Goal: Check status: Check status

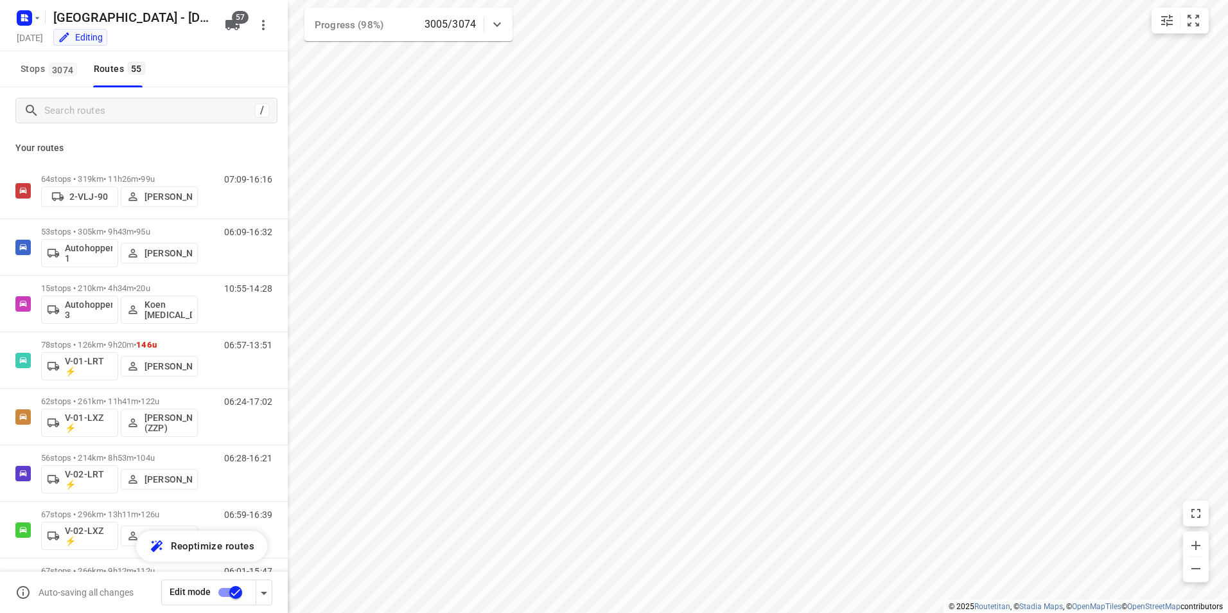
click at [278, 292] on div "i © 2025 Routetitan , © Stadia Maps , © OpenMapTiles © OpenStreetMap contributo…" at bounding box center [614, 306] width 1228 height 613
click at [202, 55] on div "Stops 3074 Routes 55" at bounding box center [144, 69] width 288 height 36
click at [476, 264] on div "V-99-LXX ⚡ 06:23 - 16:25 Seen at 15:26[DATE]" at bounding box center [425, 284] width 108 height 66
click at [472, 260] on button "button" at bounding box center [471, 260] width 12 height 12
click at [209, 71] on div "Stops 3074 Routes 55" at bounding box center [144, 69] width 288 height 36
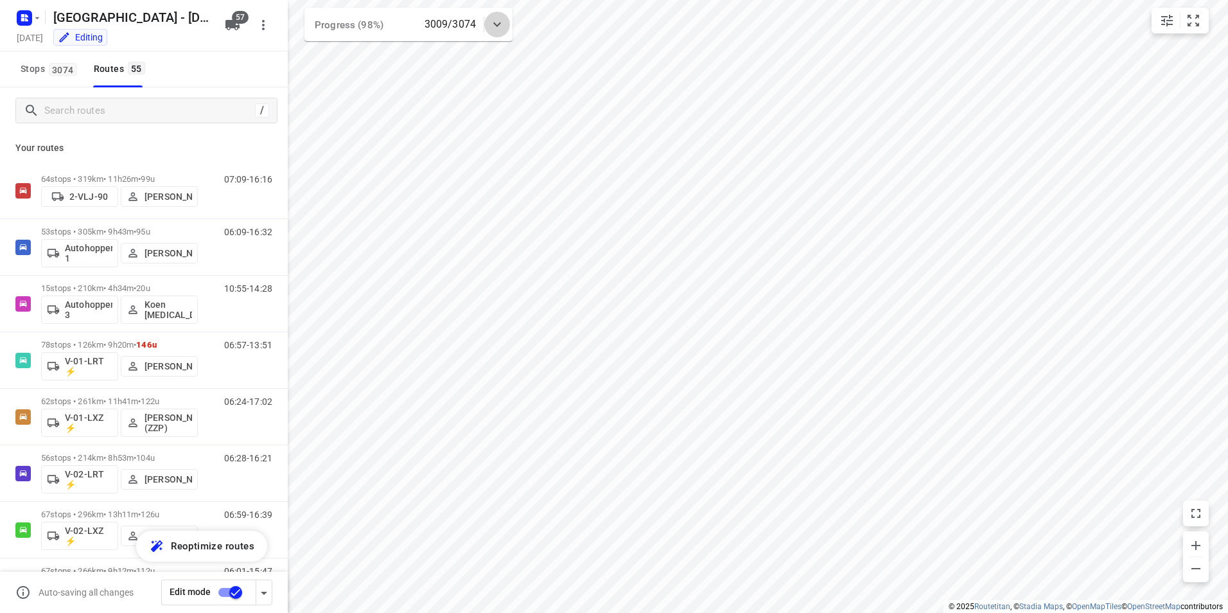
click at [506, 19] on div at bounding box center [497, 25] width 26 height 26
click at [503, 24] on icon at bounding box center [497, 29] width 15 height 15
click at [94, 108] on input "Search routes" at bounding box center [149, 111] width 209 height 20
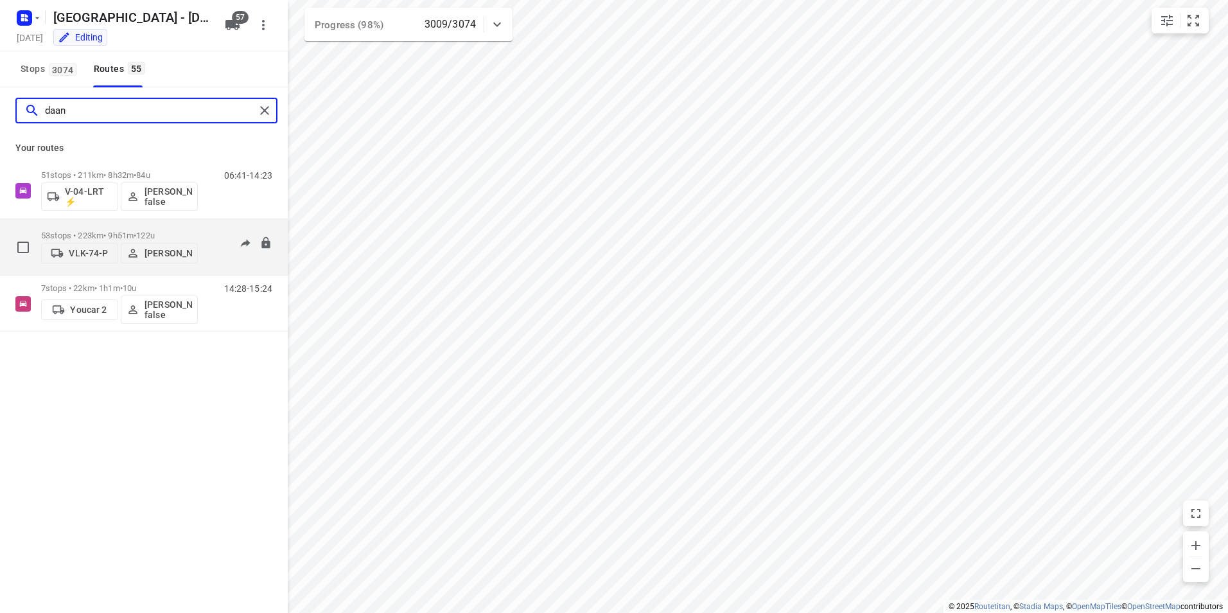
type input "daan"
click at [118, 231] on p "53 stops • 223km • 9h51m • 122u" at bounding box center [119, 236] width 157 height 10
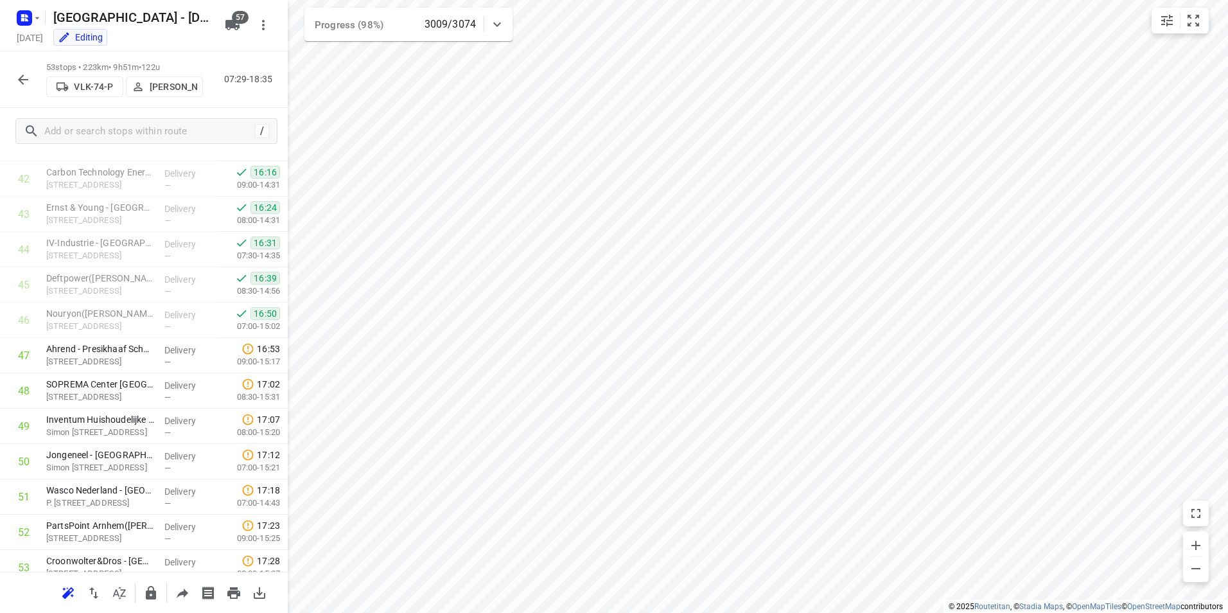
scroll to position [1404, 0]
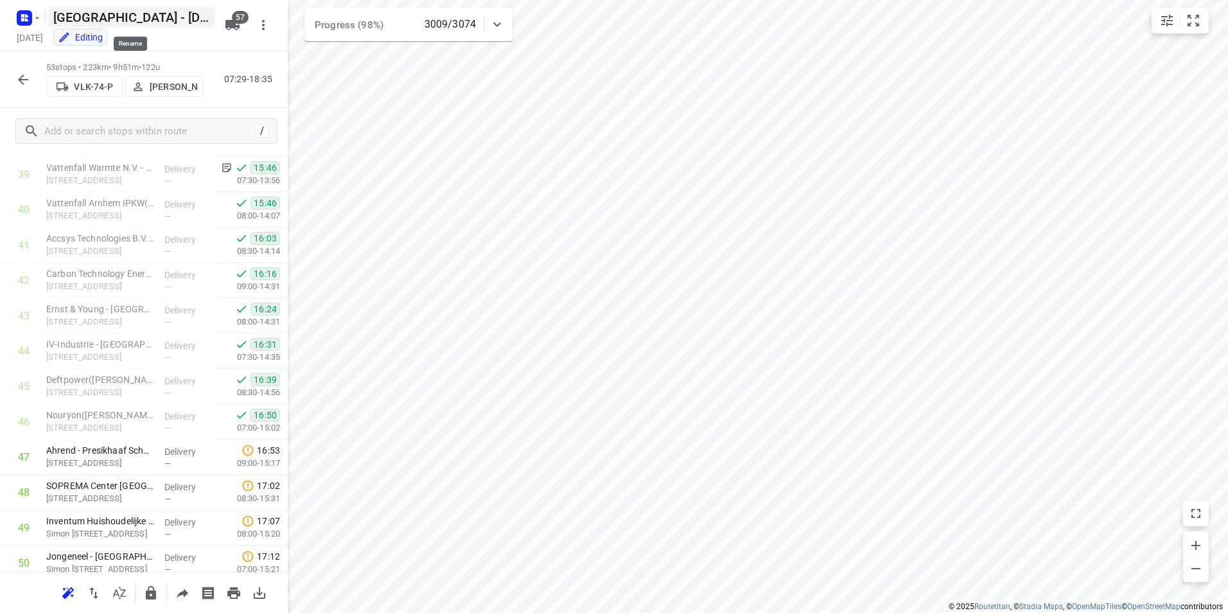
click at [178, 20] on h5 "[GEOGRAPHIC_DATA] - [DATE]" at bounding box center [131, 17] width 166 height 21
click at [21, 89] on button "button" at bounding box center [23, 80] width 26 height 26
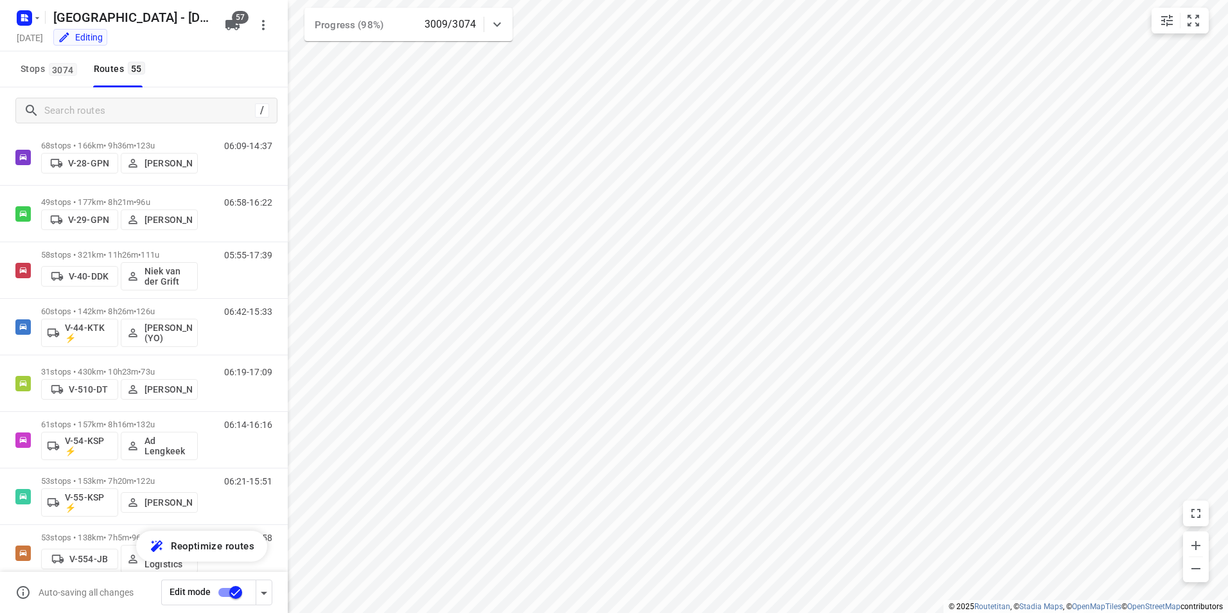
scroll to position [914, 0]
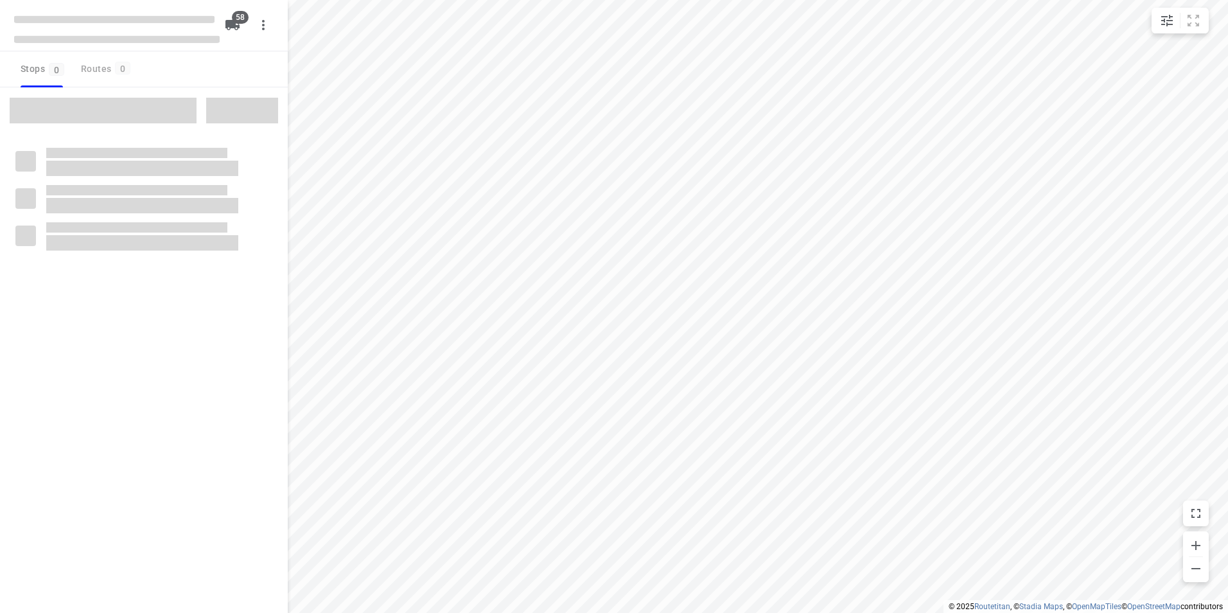
checkbox input "true"
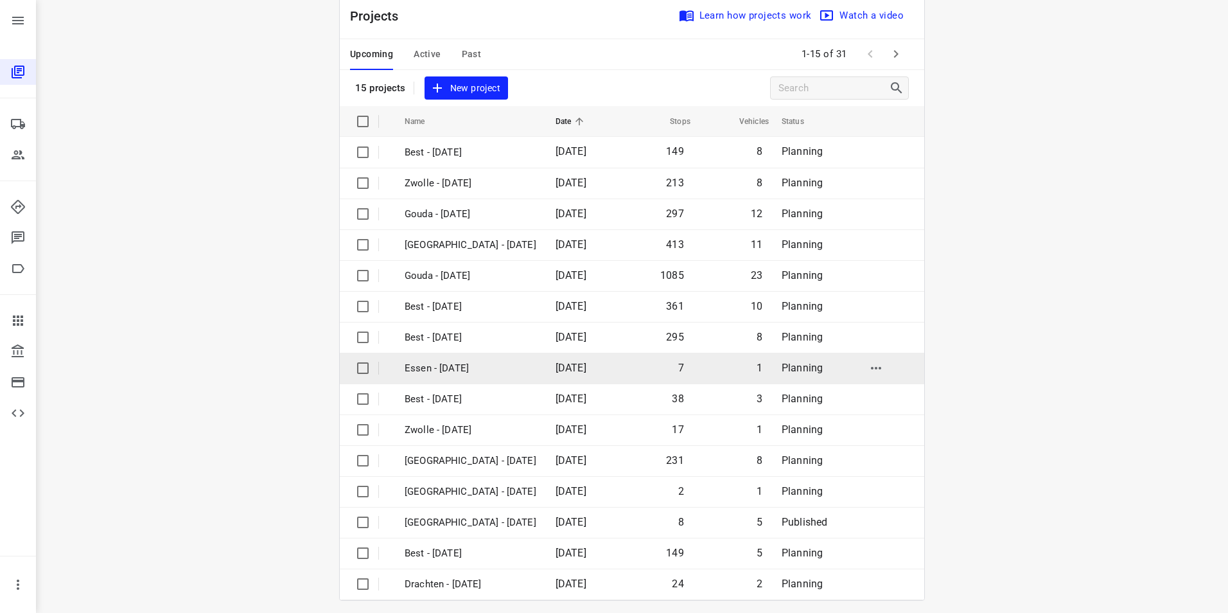
scroll to position [37, 0]
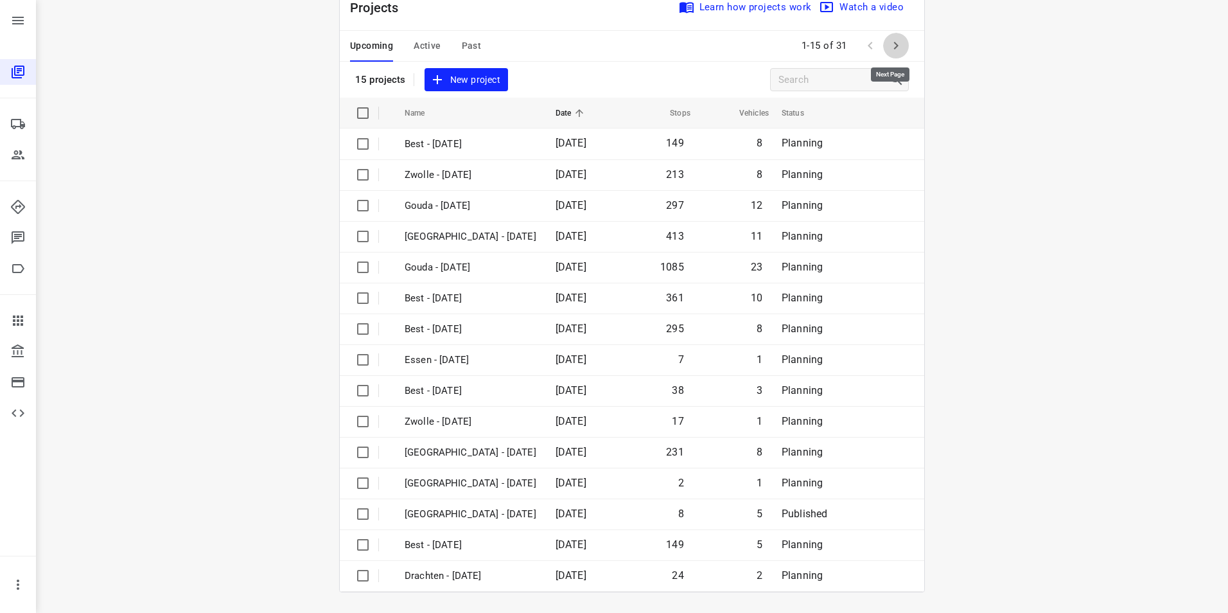
click at [899, 46] on icon "button" at bounding box center [896, 45] width 15 height 15
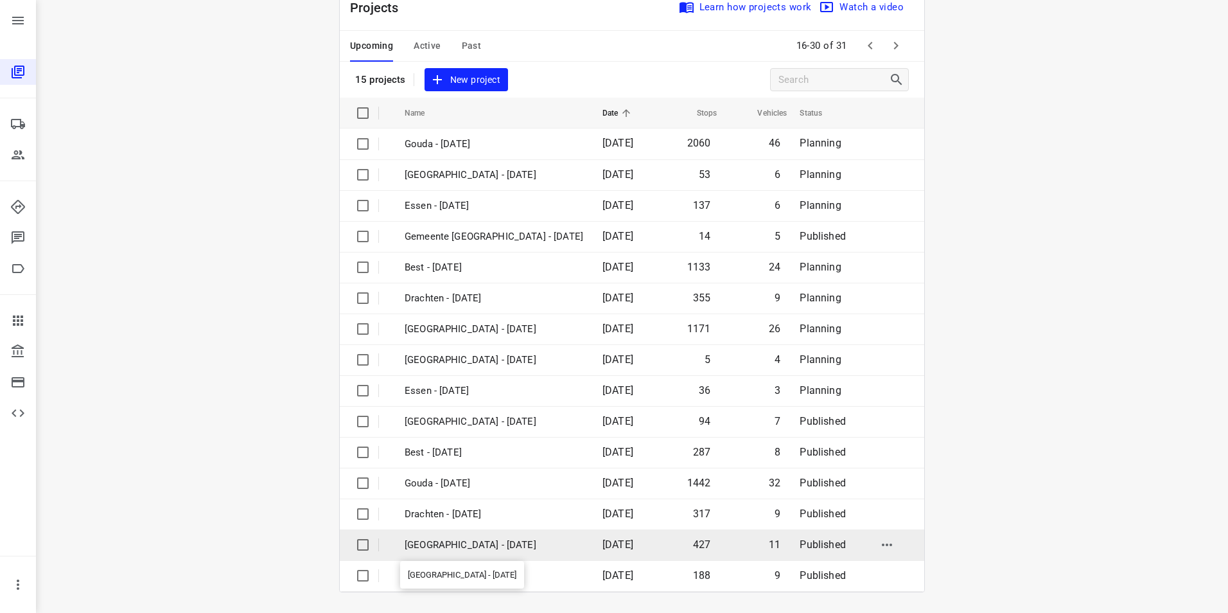
click at [423, 546] on p "Zwolle - Tuesday" at bounding box center [494, 545] width 179 height 15
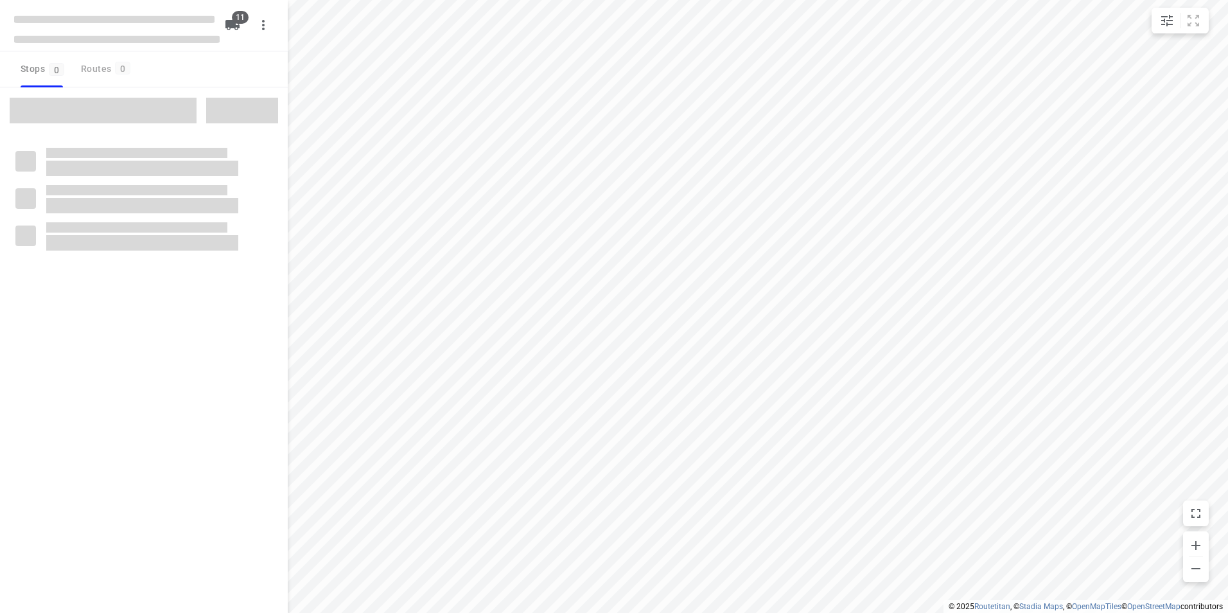
checkbox input "true"
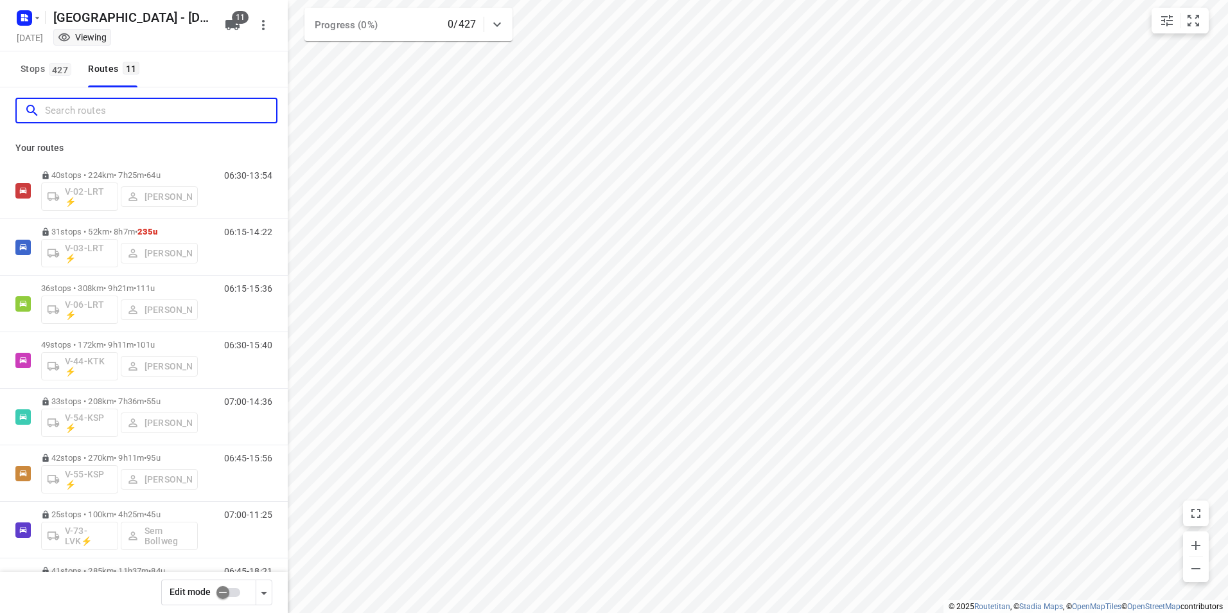
click at [142, 103] on input "Search routes" at bounding box center [160, 111] width 231 height 20
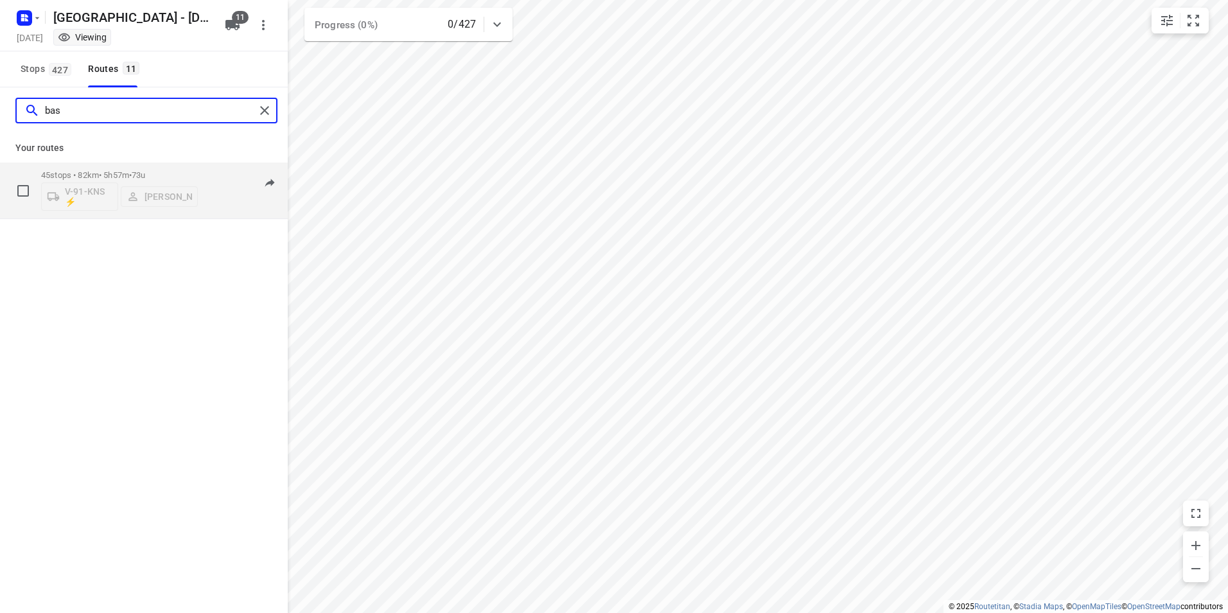
type input "bas"
click at [121, 168] on div "45 stops • 82km • 5h57m • 73u V-91-KNS ⚡ Bas Geertsema" at bounding box center [119, 190] width 157 height 53
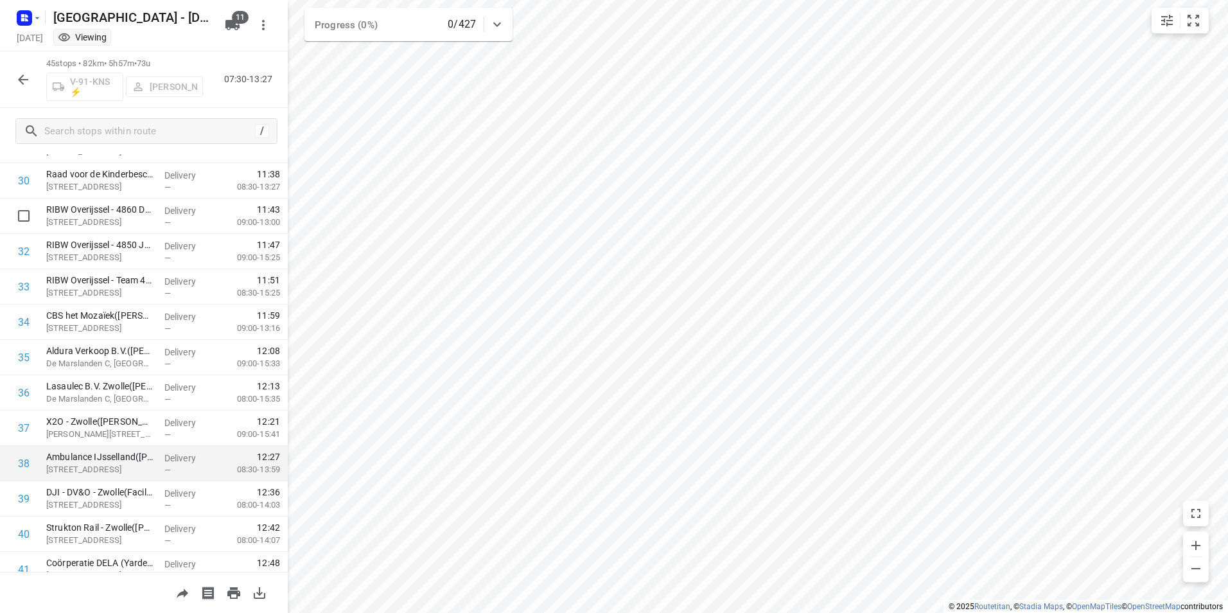
scroll to position [951, 0]
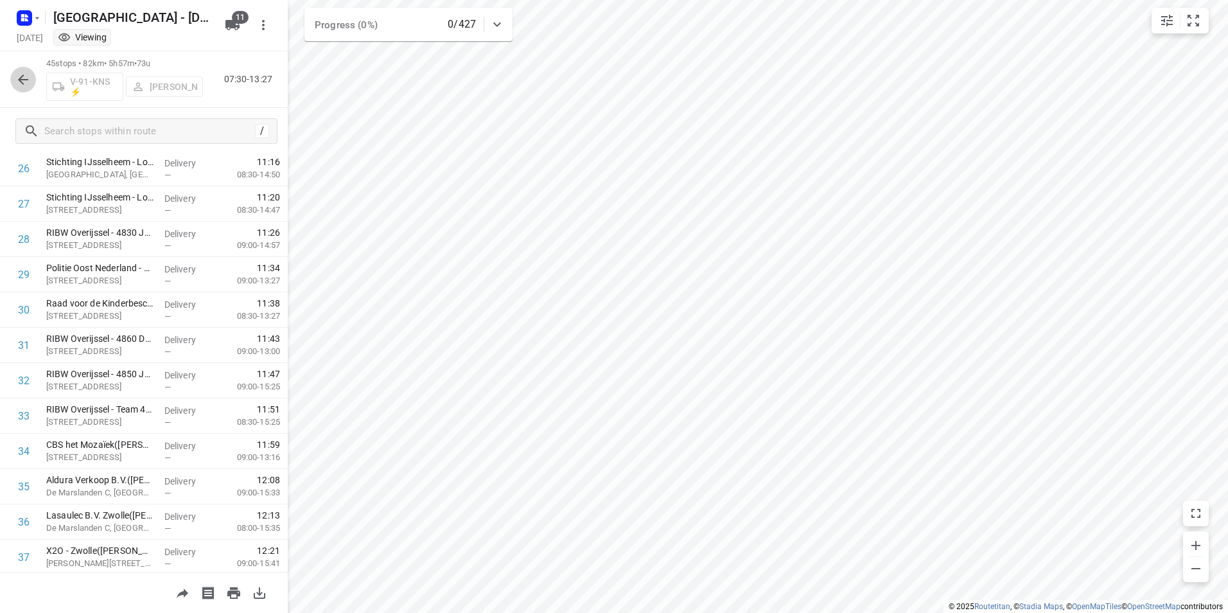
click at [22, 84] on icon "button" at bounding box center [22, 79] width 15 height 15
